Goal: Transaction & Acquisition: Obtain resource

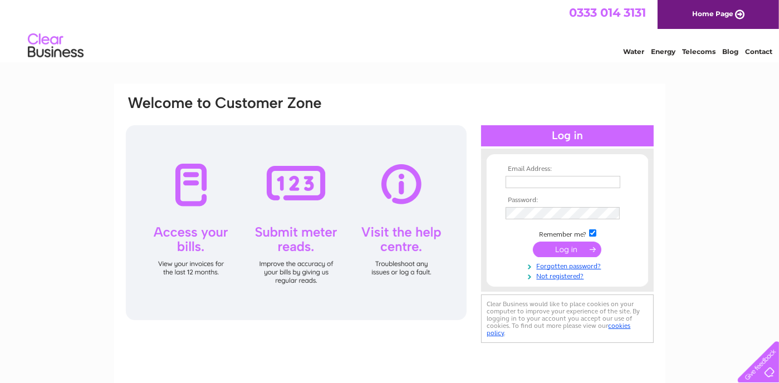
type input "[EMAIL_ADDRESS][DOMAIN_NAME]"
click at [539, 251] on input "submit" at bounding box center [567, 250] width 69 height 16
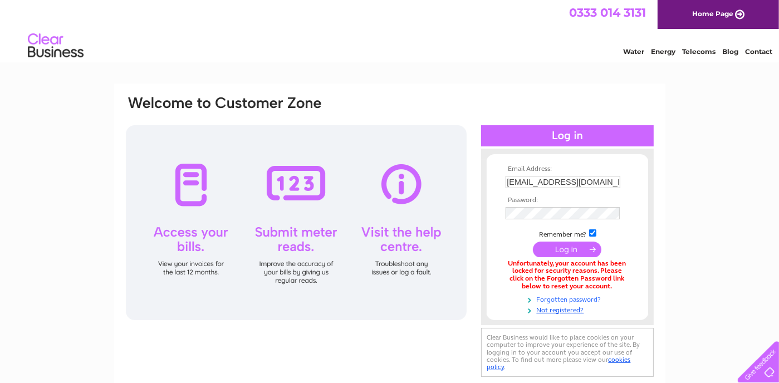
click at [549, 299] on link "Forgotten password?" at bounding box center [569, 299] width 126 height 11
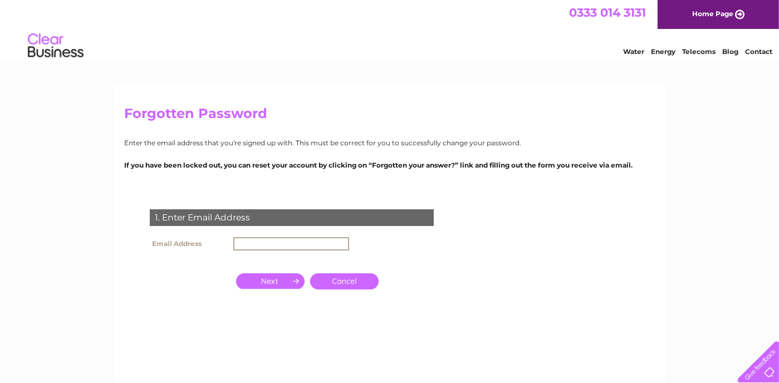
click at [275, 245] on input "text" at bounding box center [291, 243] width 116 height 13
type input "[EMAIL_ADDRESS][DOMAIN_NAME]"
click at [274, 282] on input "button" at bounding box center [270, 280] width 69 height 16
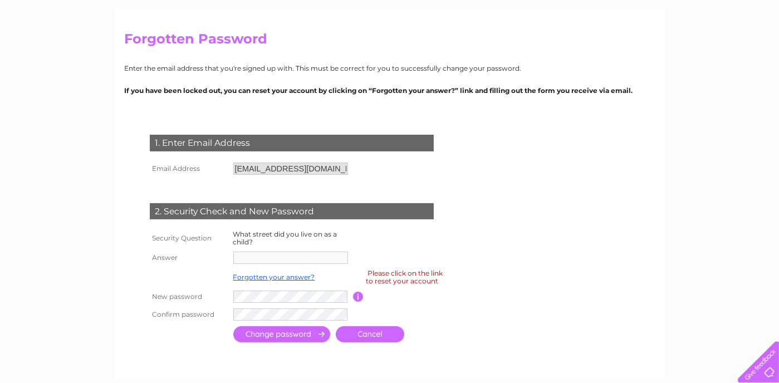
scroll to position [76, 0]
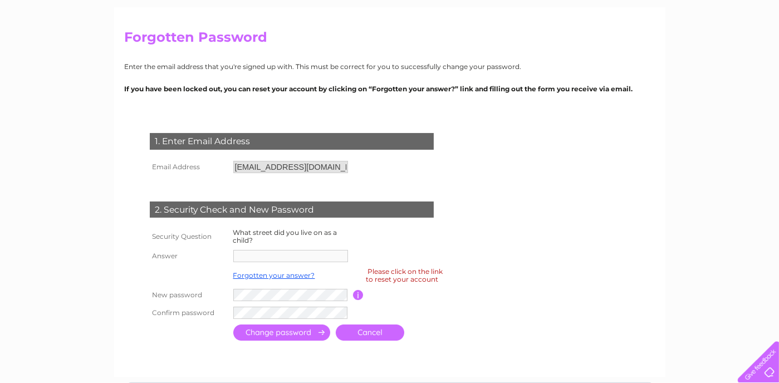
click at [233, 304] on td at bounding box center [292, 295] width 123 height 18
click at [245, 276] on link "Forgotten your answer?" at bounding box center [274, 275] width 82 height 8
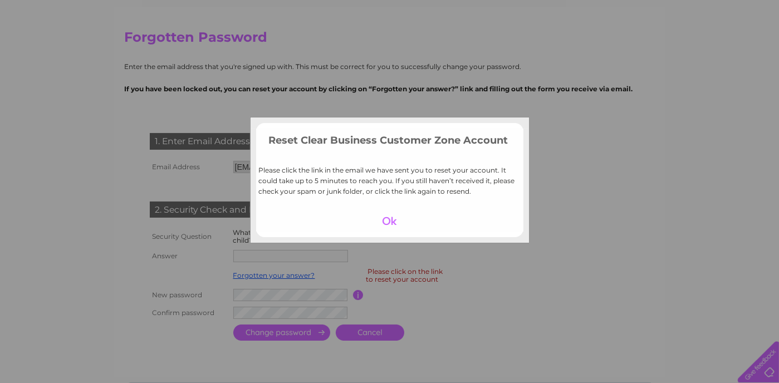
click at [392, 222] on div at bounding box center [389, 221] width 69 height 16
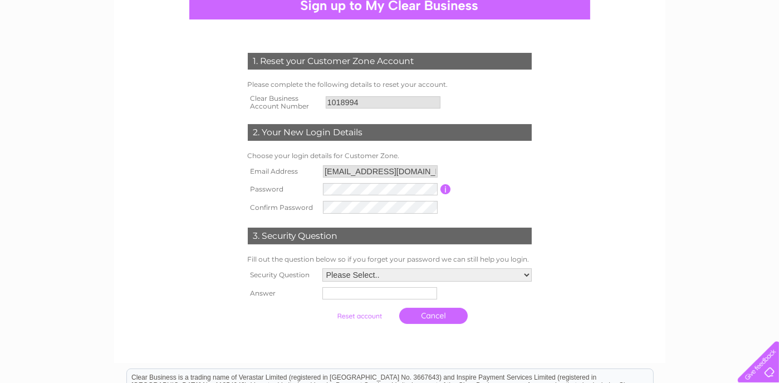
scroll to position [178, 0]
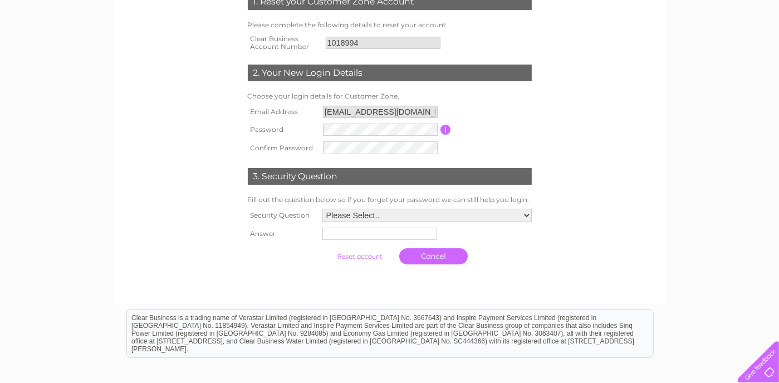
click at [499, 218] on select "Please Select.. In what town or city was your first job? In what town or city d…" at bounding box center [427, 215] width 209 height 13
select select "4"
click at [321, 209] on select "Please Select.. In what town or city was your first job? In what town or city d…" at bounding box center [426, 216] width 211 height 14
click at [391, 234] on input "text" at bounding box center [381, 234] width 116 height 13
type input "Dunlugas"
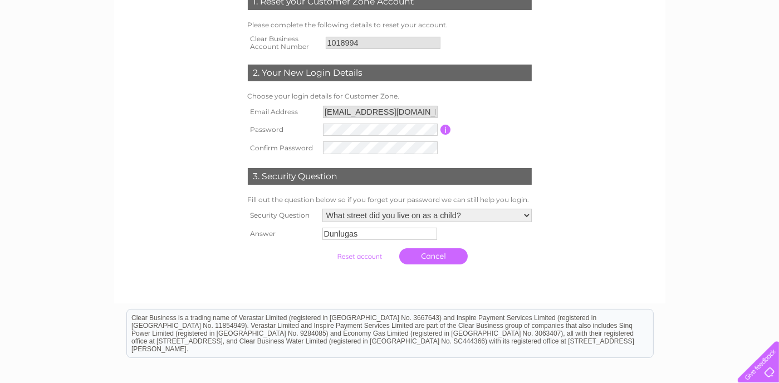
click at [357, 258] on input "submit" at bounding box center [359, 257] width 69 height 16
click at [340, 256] on input "submit" at bounding box center [359, 257] width 69 height 16
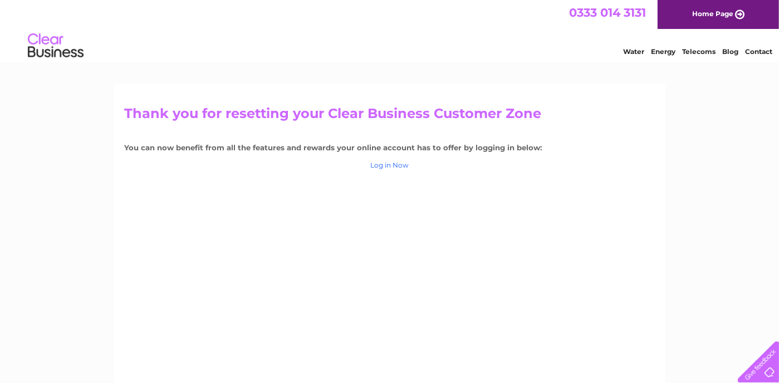
click at [401, 164] on link "Log in Now" at bounding box center [390, 165] width 38 height 8
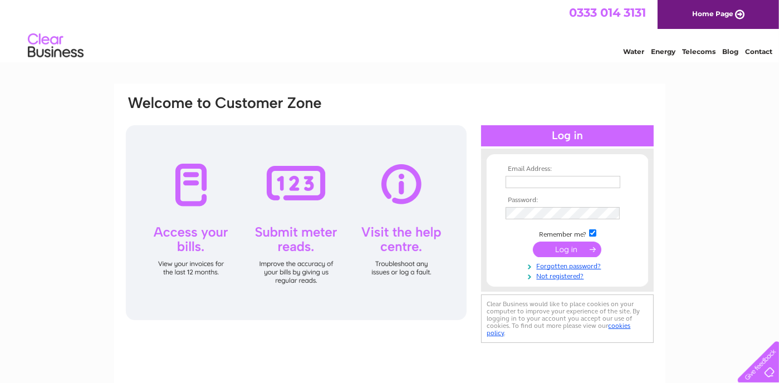
type input "[EMAIL_ADDRESS][DOMAIN_NAME]"
click at [554, 248] on input "submit" at bounding box center [567, 250] width 69 height 16
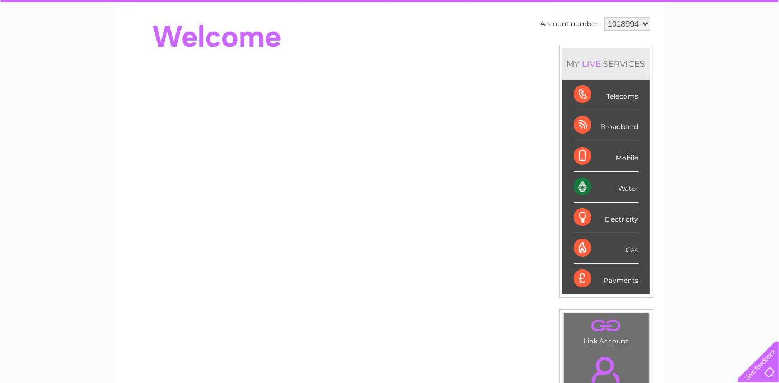
scroll to position [20, 0]
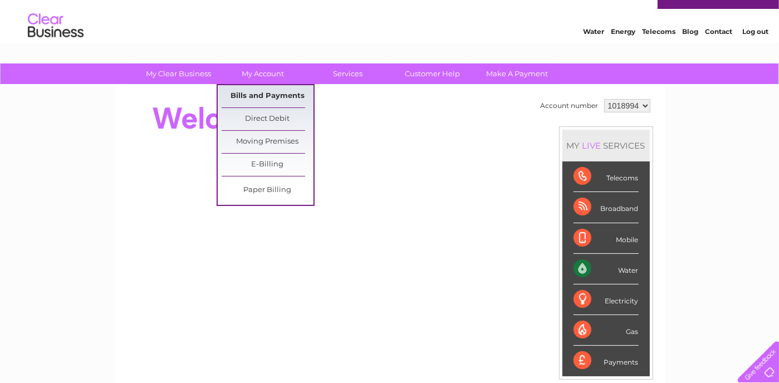
click at [264, 92] on link "Bills and Payments" at bounding box center [268, 96] width 92 height 22
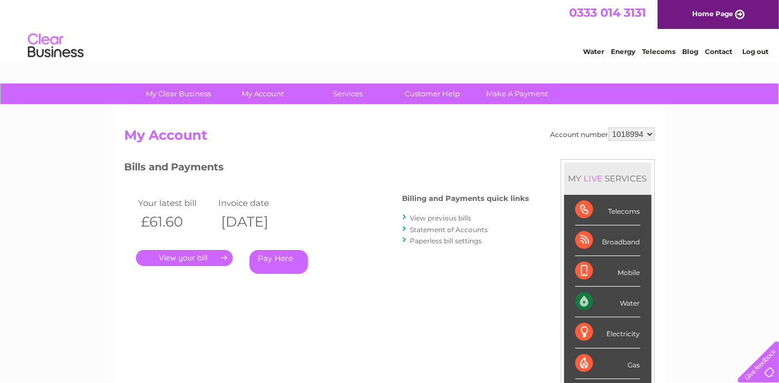
click at [193, 259] on link "." at bounding box center [184, 258] width 97 height 16
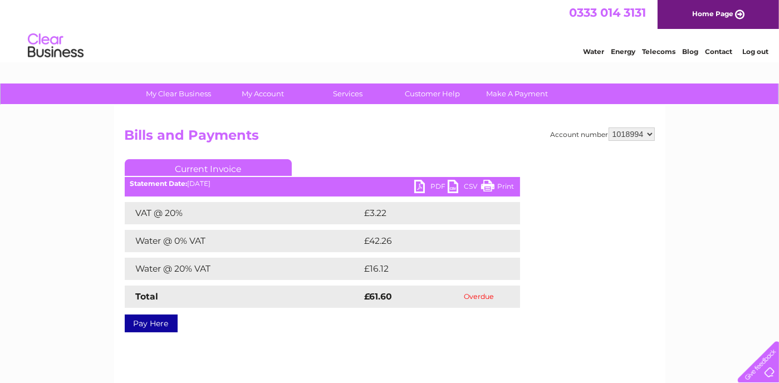
click at [505, 187] on link "Print" at bounding box center [497, 188] width 33 height 16
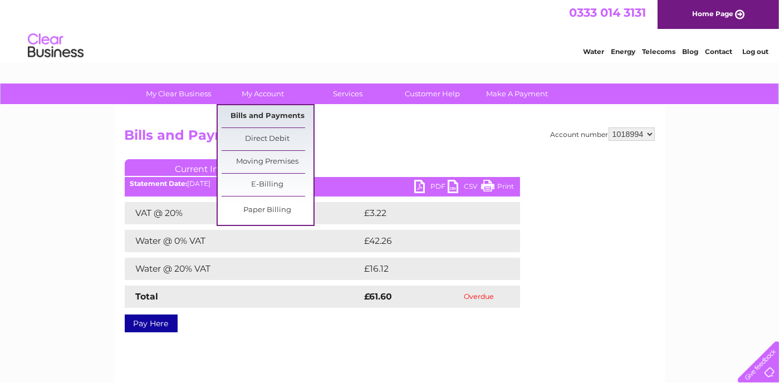
click at [258, 115] on link "Bills and Payments" at bounding box center [268, 116] width 92 height 22
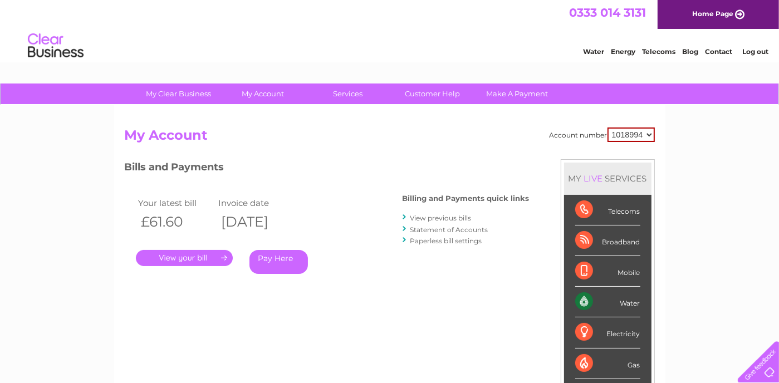
click at [421, 217] on link "View previous bills" at bounding box center [441, 218] width 61 height 8
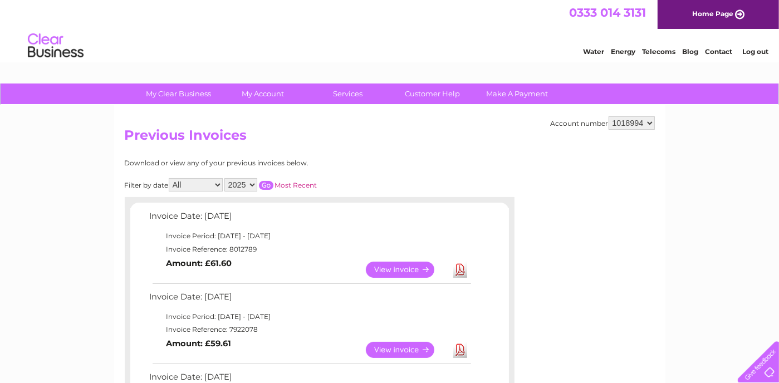
click at [401, 348] on link "View" at bounding box center [407, 350] width 82 height 16
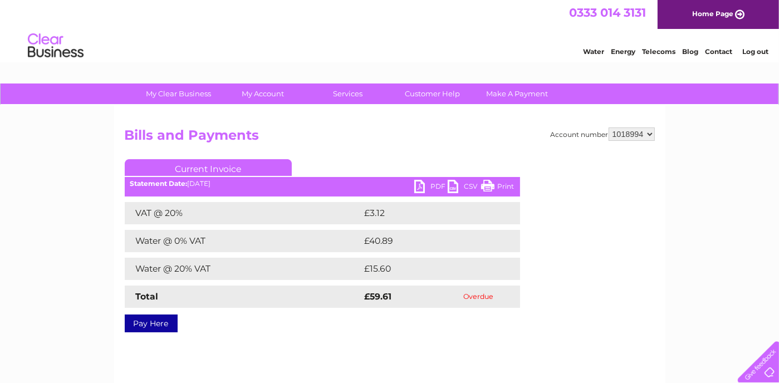
click at [500, 184] on link "Print" at bounding box center [497, 188] width 33 height 16
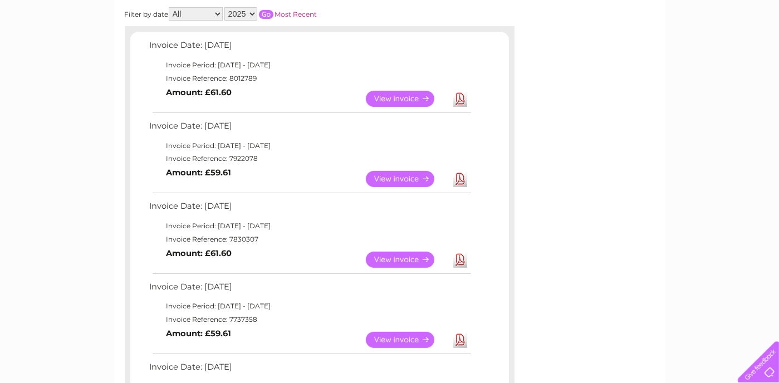
scroll to position [208, 0]
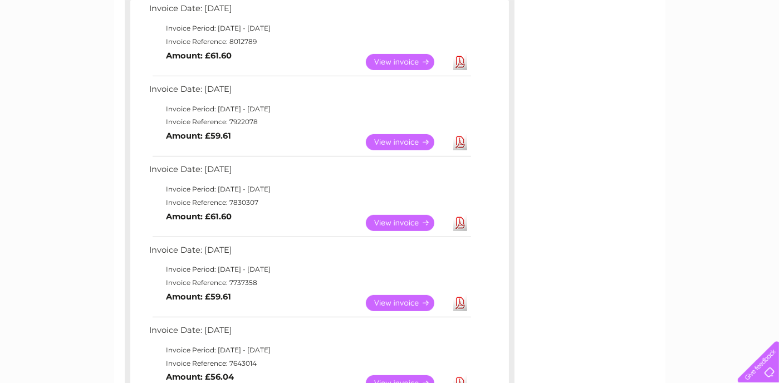
click at [403, 220] on link "View" at bounding box center [407, 223] width 82 height 16
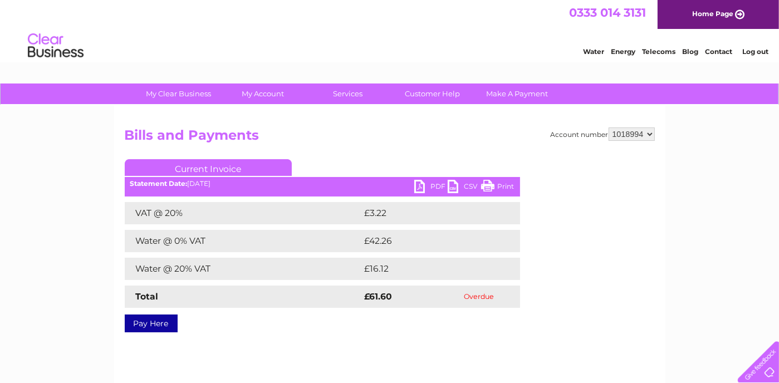
click at [491, 187] on link "Print" at bounding box center [497, 188] width 33 height 16
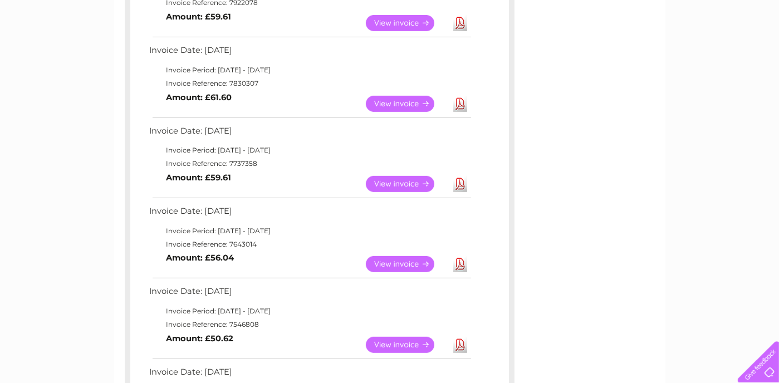
scroll to position [394, 0]
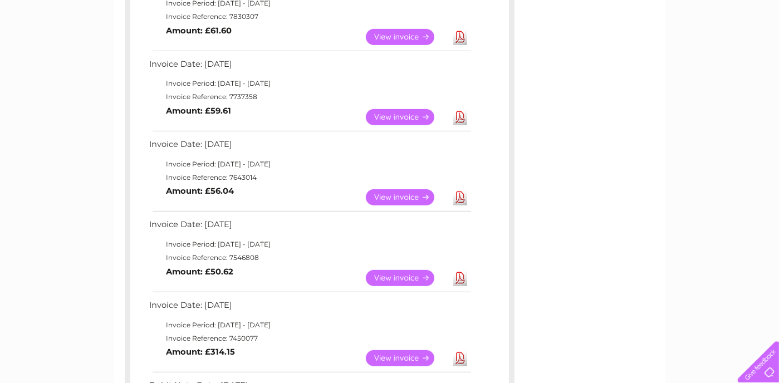
click at [399, 196] on link "View" at bounding box center [407, 197] width 82 height 16
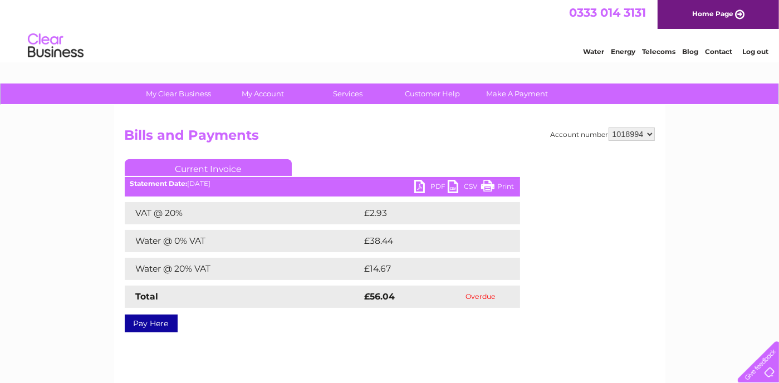
click at [498, 183] on link "Print" at bounding box center [497, 188] width 33 height 16
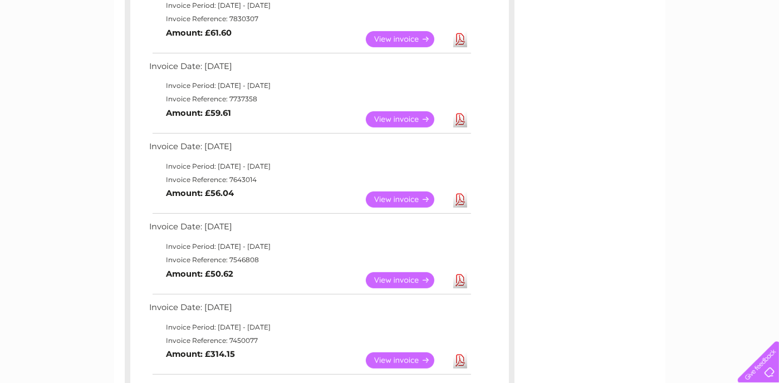
click at [383, 278] on link "View" at bounding box center [407, 280] width 82 height 16
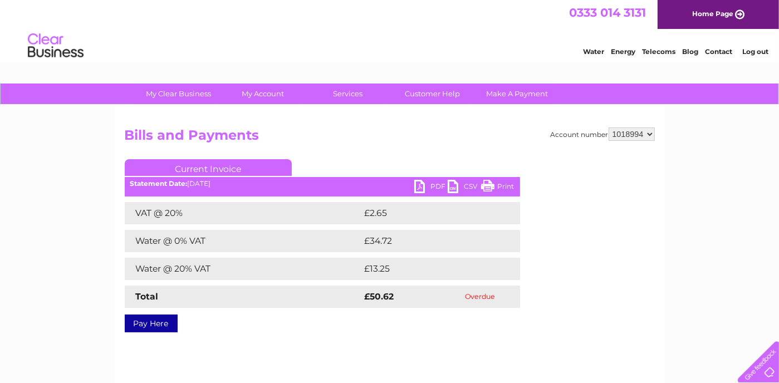
click at [503, 186] on link "Print" at bounding box center [497, 188] width 33 height 16
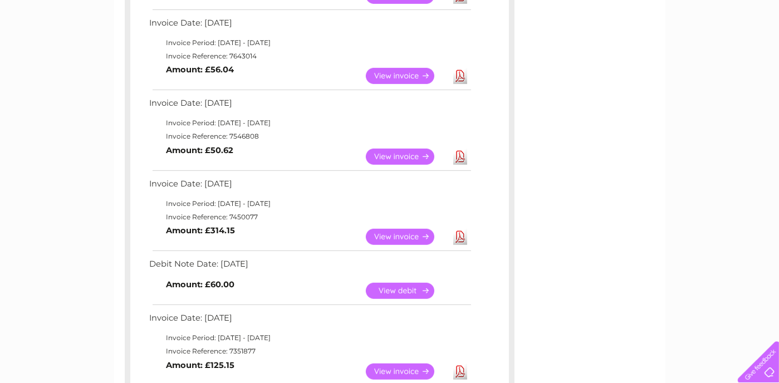
scroll to position [545, 0]
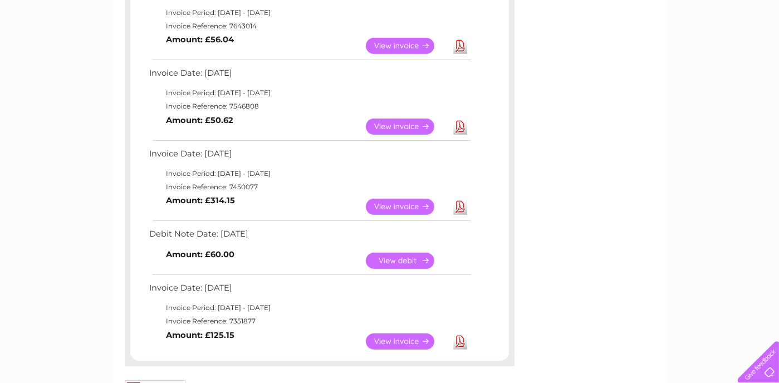
click at [408, 257] on link "View" at bounding box center [407, 261] width 82 height 16
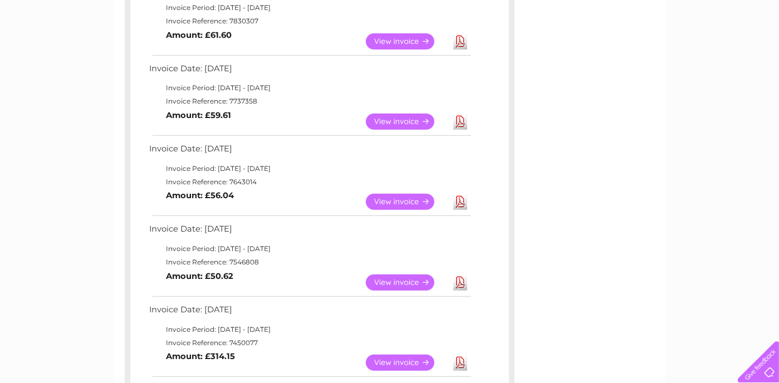
scroll to position [367, 0]
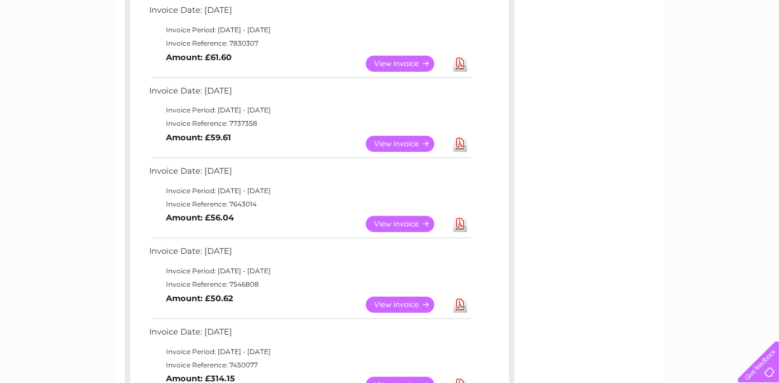
click at [391, 142] on link "View" at bounding box center [407, 144] width 82 height 16
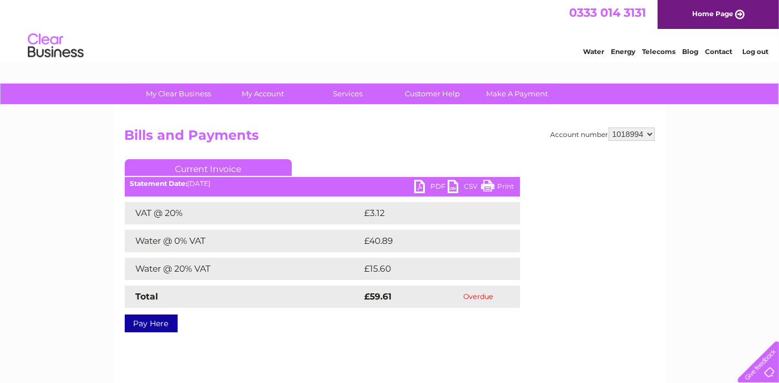
click at [501, 185] on link "Print" at bounding box center [497, 188] width 33 height 16
